Goal: Task Accomplishment & Management: Use online tool/utility

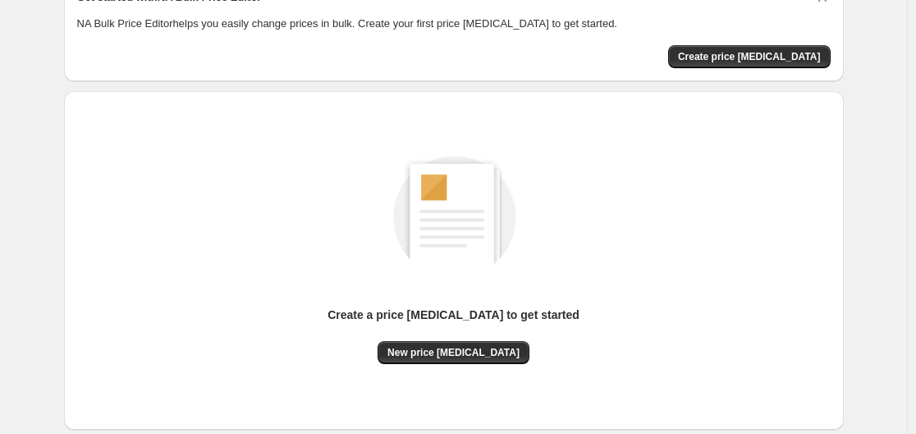
scroll to position [181, 0]
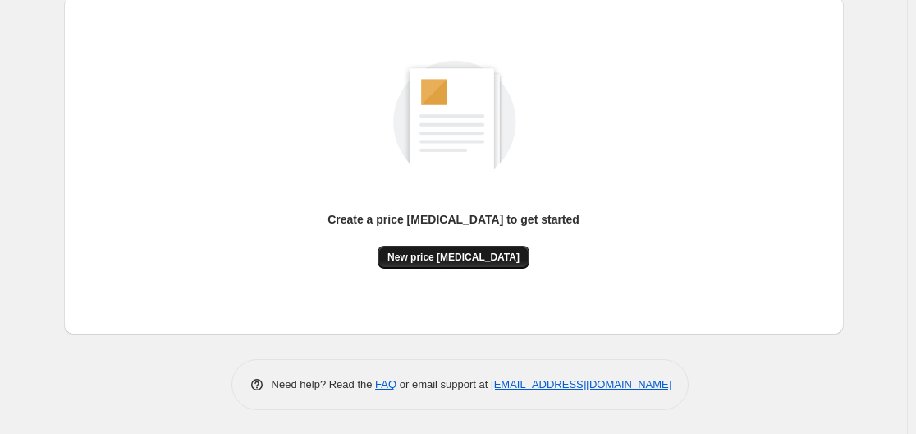
click at [438, 246] on button "New price change job" at bounding box center [454, 257] width 152 height 23
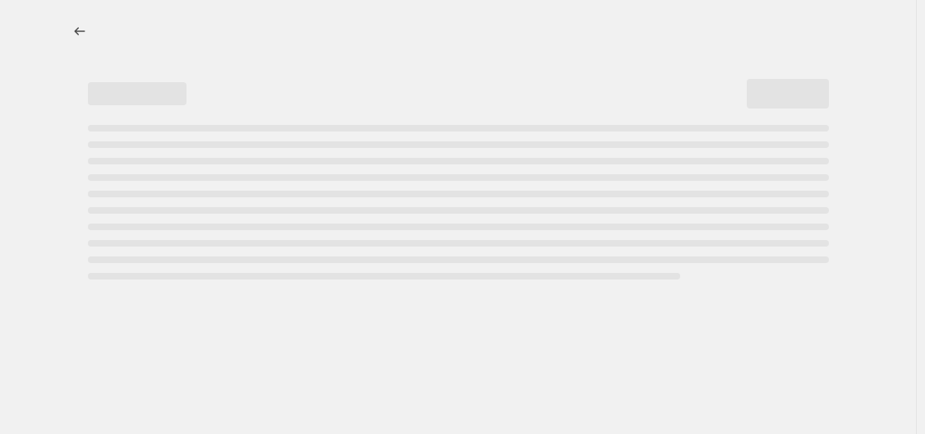
select select "percentage"
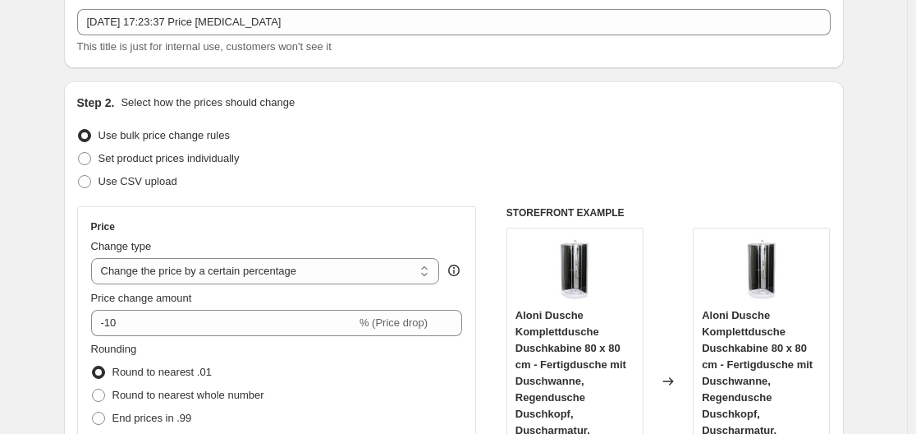
scroll to position [328, 0]
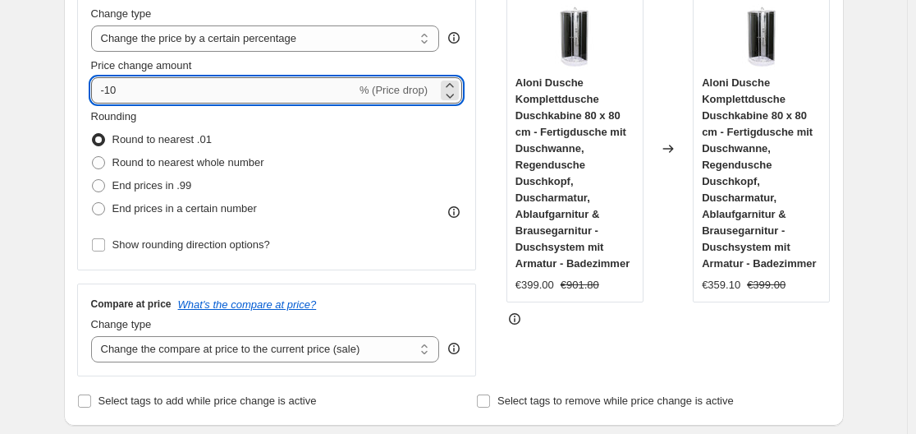
click at [248, 92] on input "-10" at bounding box center [223, 90] width 265 height 26
type input "-1"
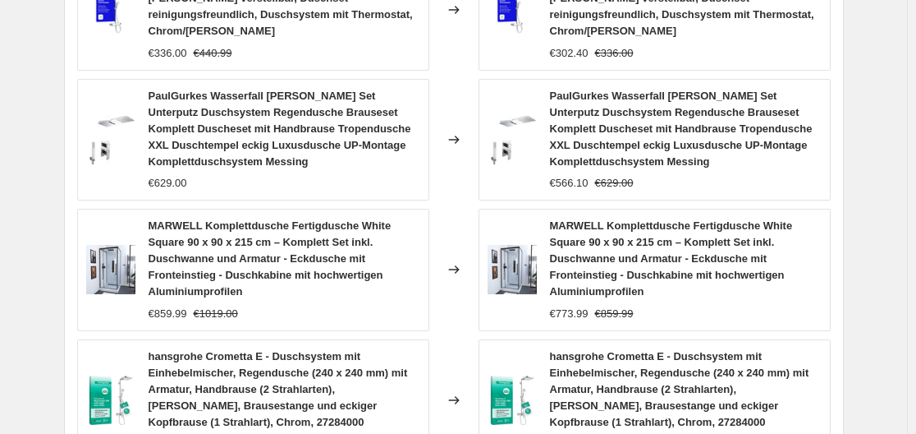
type input "-35"
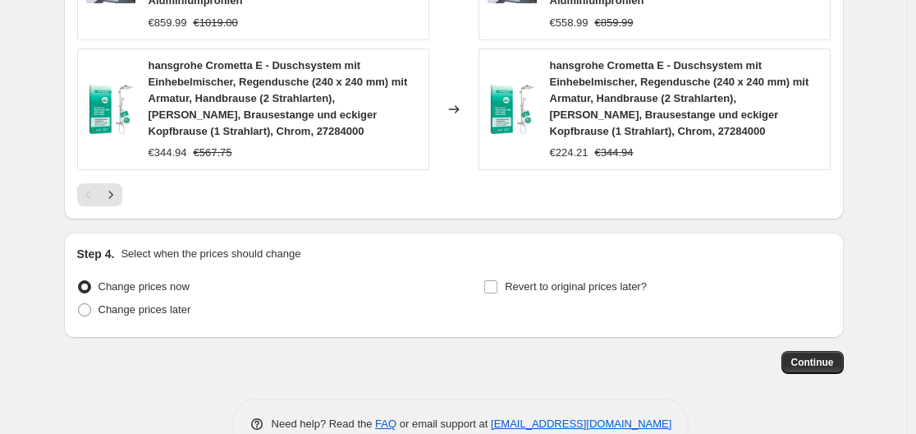
scroll to position [1465, 0]
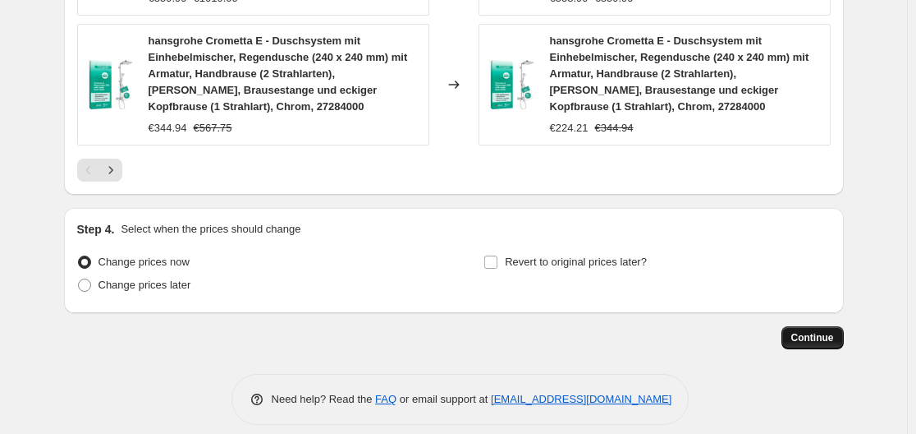
click at [801, 326] on button "Continue" at bounding box center [813, 337] width 62 height 23
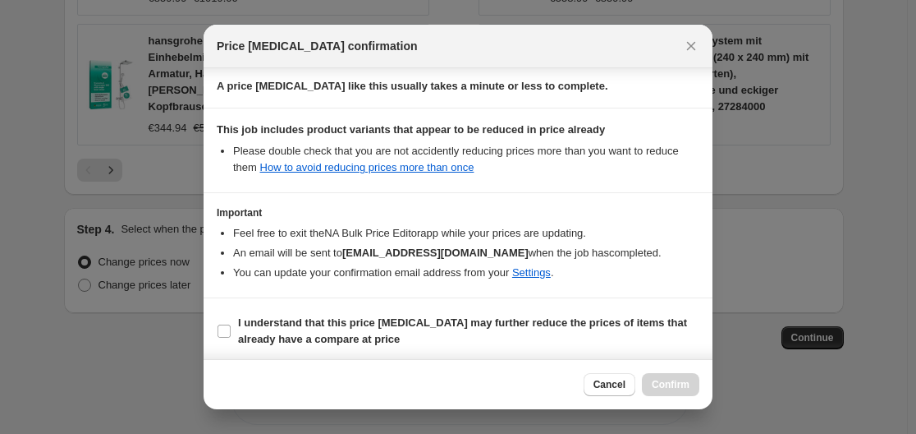
scroll to position [258, 0]
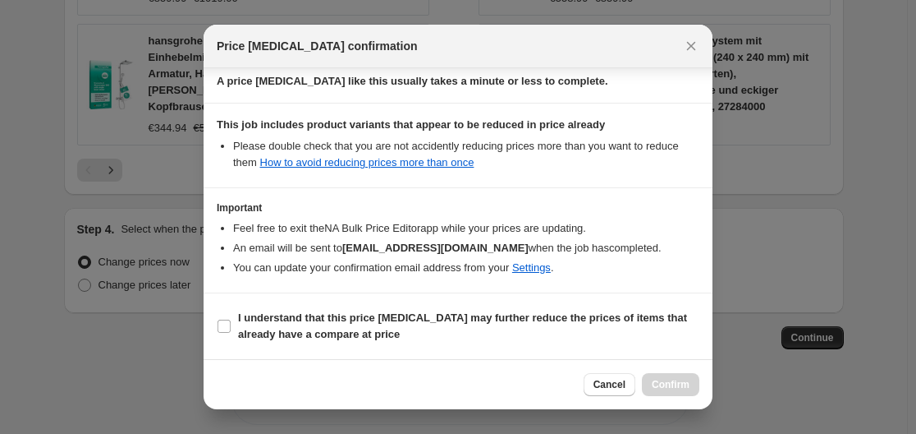
click at [214, 326] on section "I understand that this price change job may further reduce the prices of items …" at bounding box center [458, 326] width 509 height 66
click at [215, 328] on section "I understand that this price change job may further reduce the prices of items …" at bounding box center [458, 326] width 509 height 66
click at [229, 333] on label "I understand that this price change job may further reduce the prices of items …" at bounding box center [458, 325] width 483 height 39
click at [229, 333] on input "I understand that this price change job may further reduce the prices of items …" at bounding box center [224, 325] width 13 height 13
checkbox input "true"
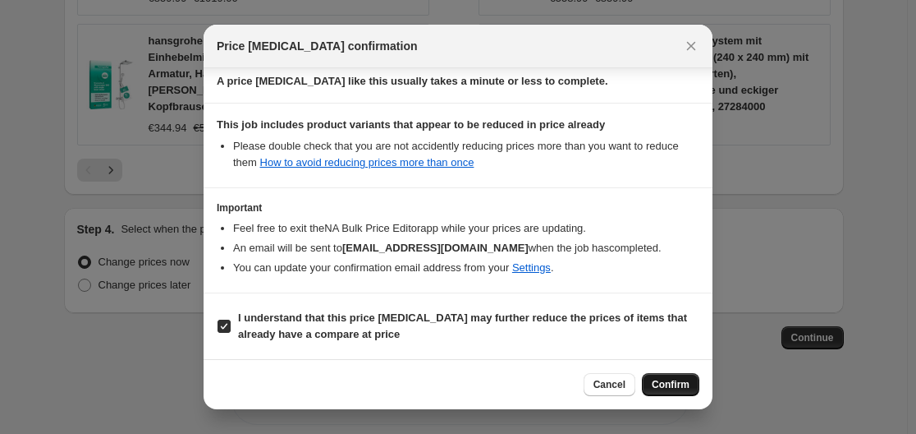
click at [675, 386] on span "Confirm" at bounding box center [671, 384] width 38 height 13
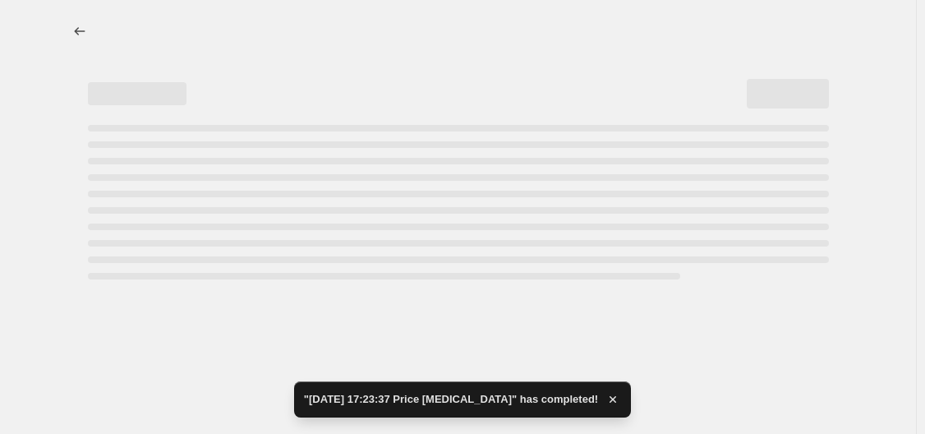
select select "percentage"
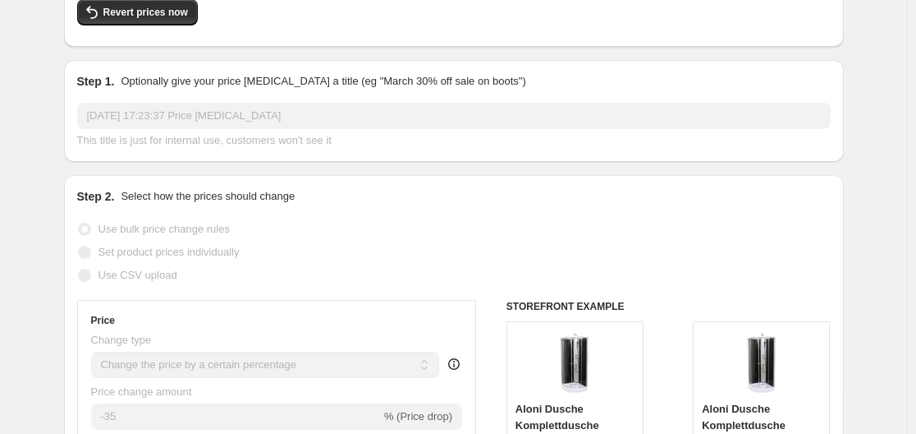
scroll to position [164, 0]
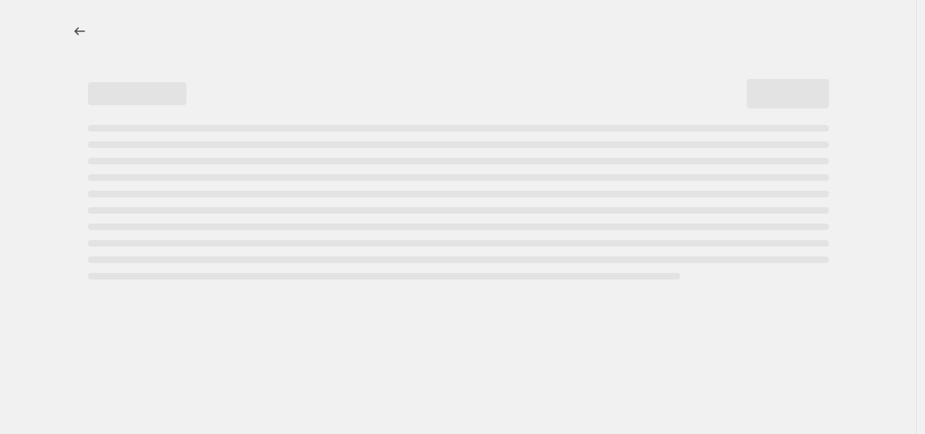
select select "percentage"
